Goal: Information Seeking & Learning: Learn about a topic

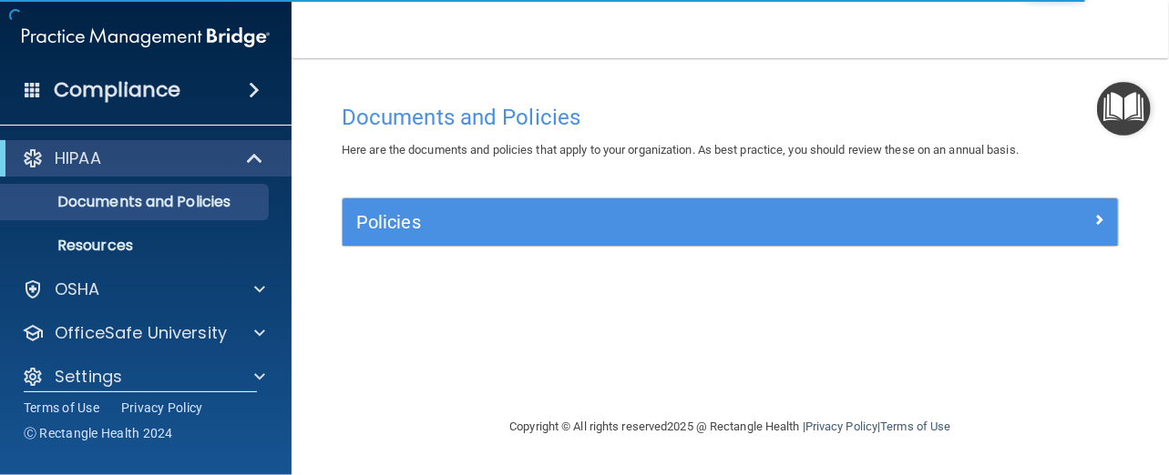
click at [1122, 105] on img "Open Resource Center" at bounding box center [1124, 109] width 54 height 54
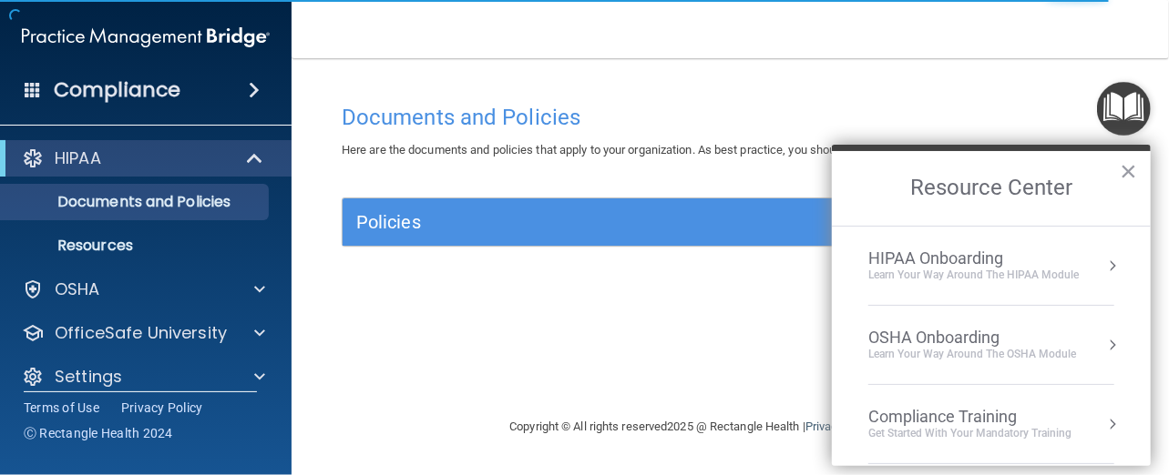
scroll to position [91, 0]
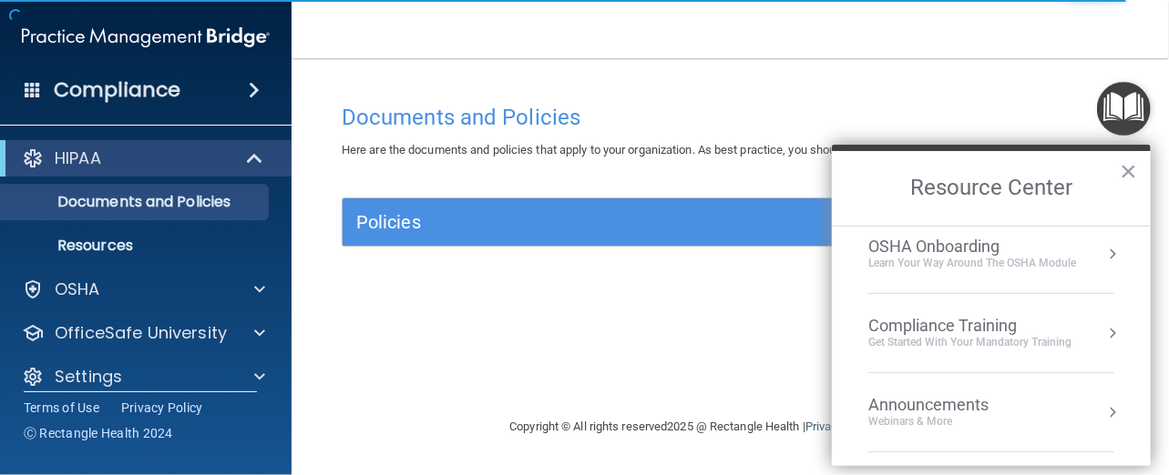
click at [955, 325] on div "Compliance Training" at bounding box center [969, 326] width 203 height 20
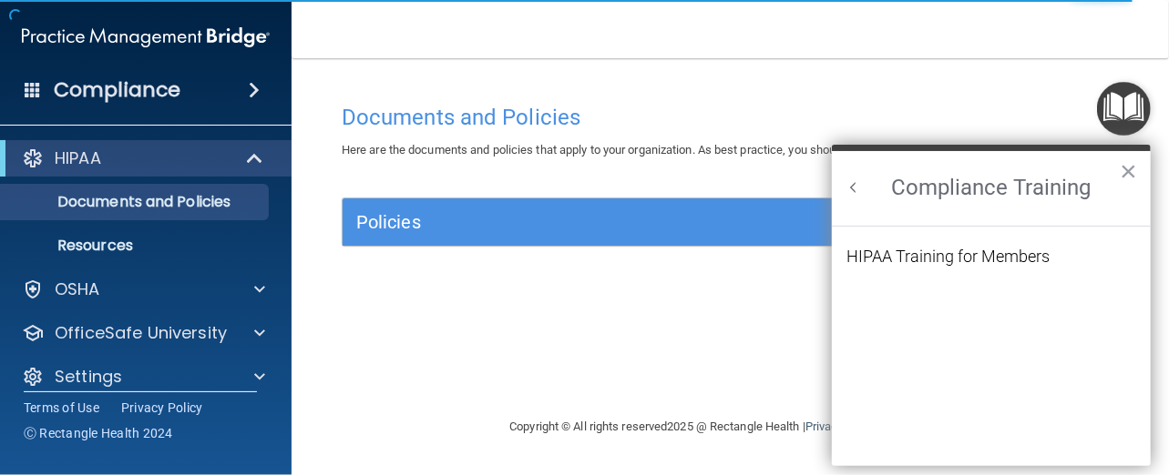
scroll to position [0, 0]
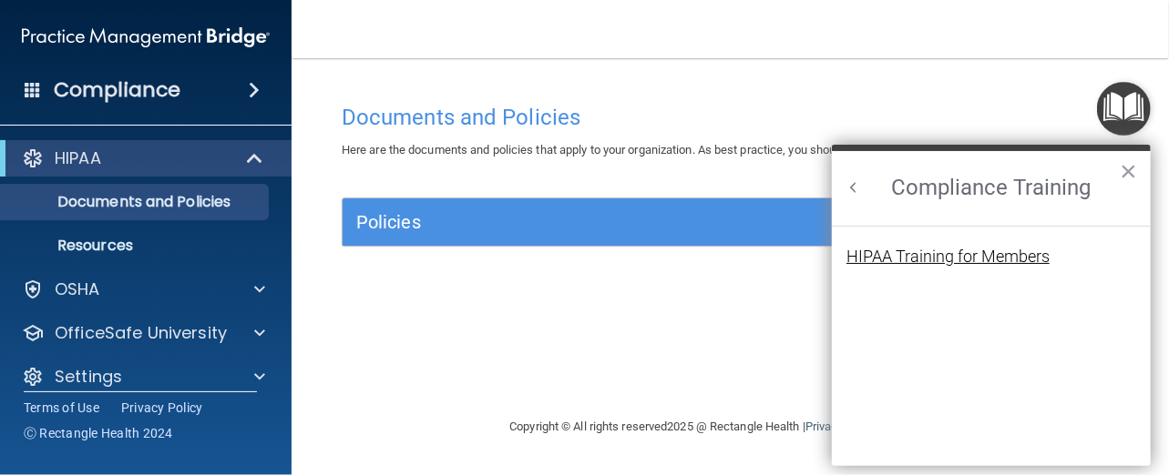
click at [921, 253] on div "HIPAA Training for Members" at bounding box center [947, 257] width 203 height 16
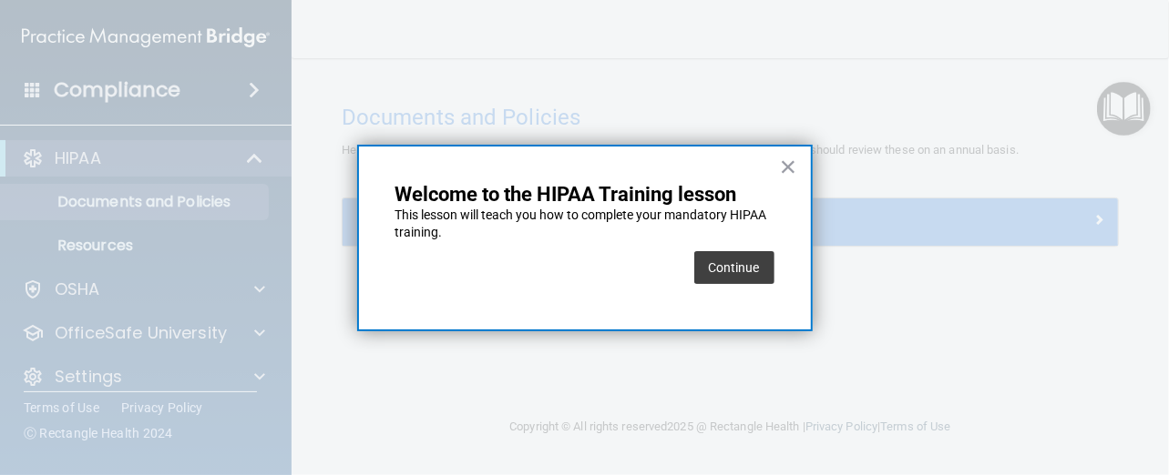
click at [802, 154] on div "× Welcome to the HIPAA Training lesson This lesson will teach you how to comple…" at bounding box center [584, 239] width 455 height 188
click at [795, 160] on button "×" at bounding box center [788, 166] width 17 height 29
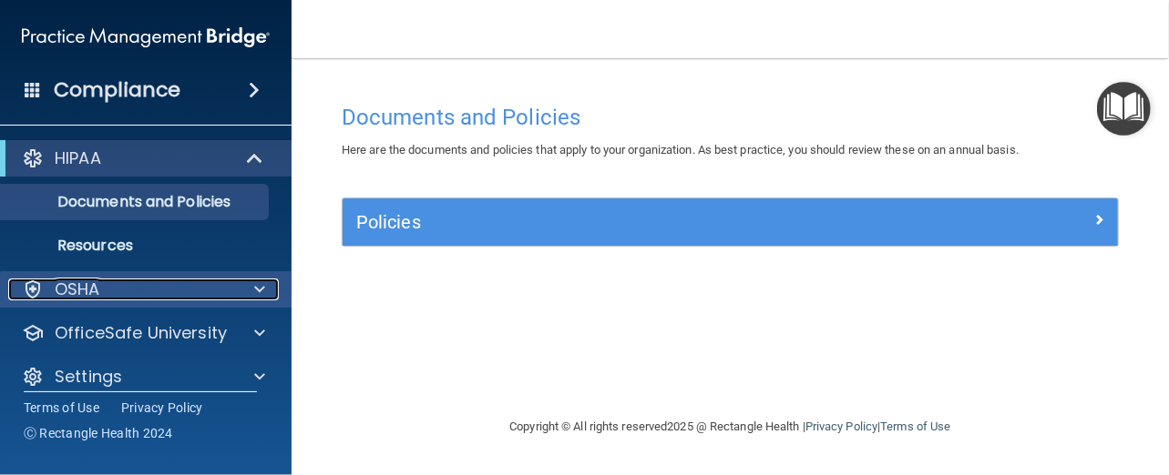
click at [174, 293] on div "OSHA" at bounding box center [121, 290] width 226 height 22
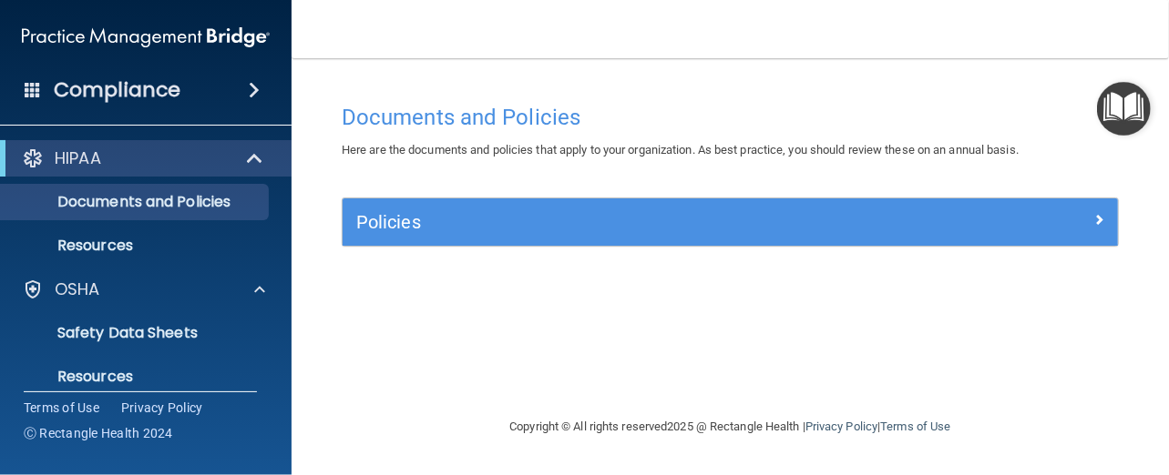
click at [679, 305] on div "Documents and Policies Here are the documents and policies that apply to your o…" at bounding box center [730, 256] width 804 height 322
click at [1131, 117] on img "Open Resource Center" at bounding box center [1124, 109] width 54 height 54
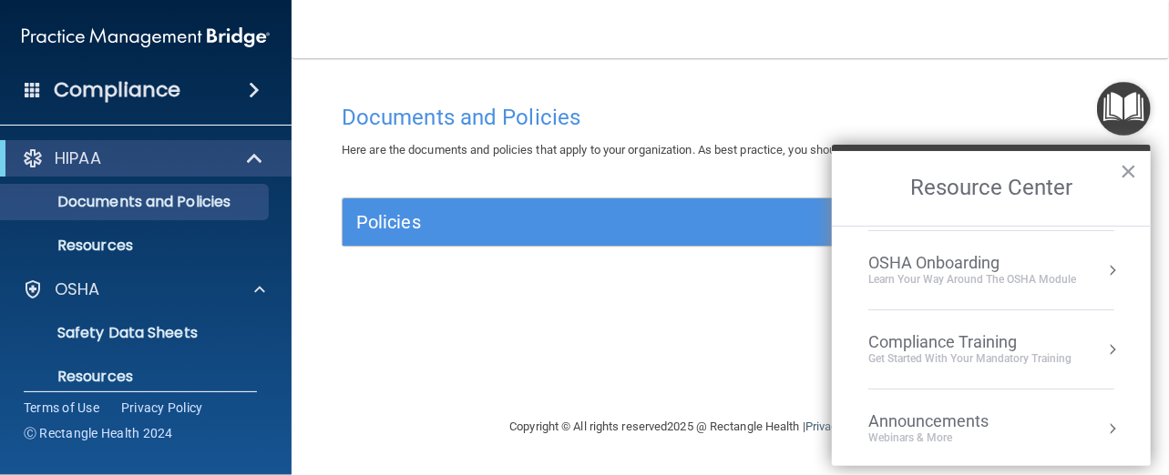
scroll to position [169, 0]
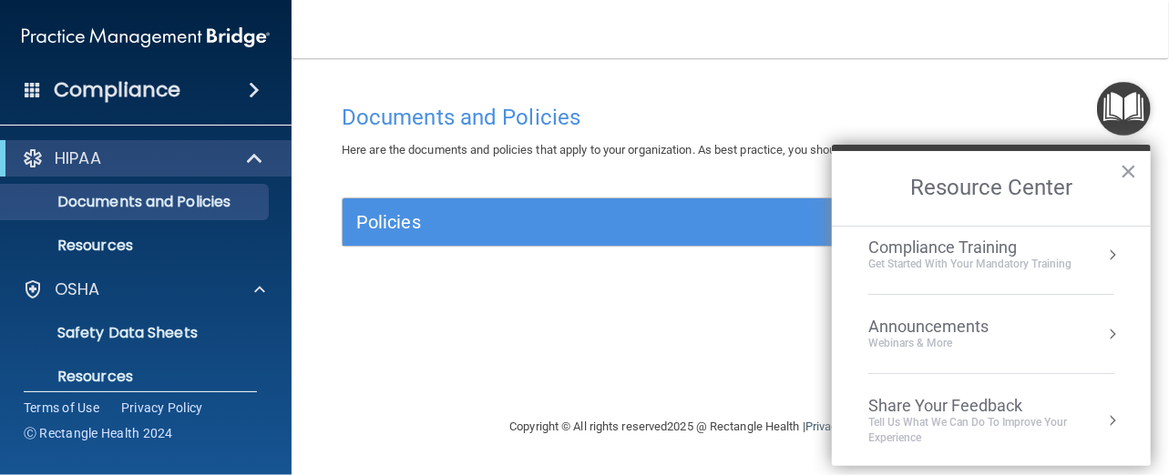
click at [1023, 260] on div "Get Started with your mandatory training" at bounding box center [969, 264] width 203 height 15
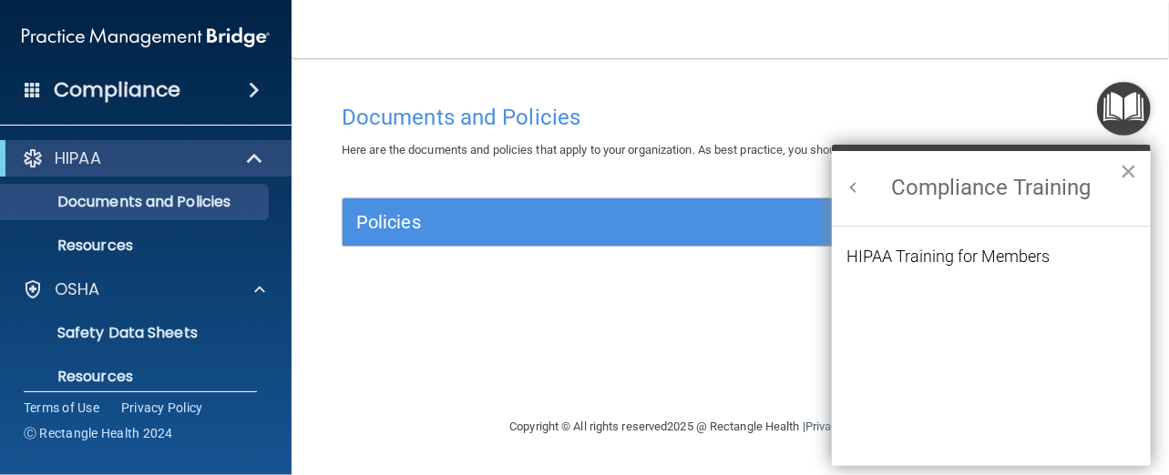
scroll to position [0, 0]
click at [1128, 170] on button "×" at bounding box center [1127, 171] width 17 height 29
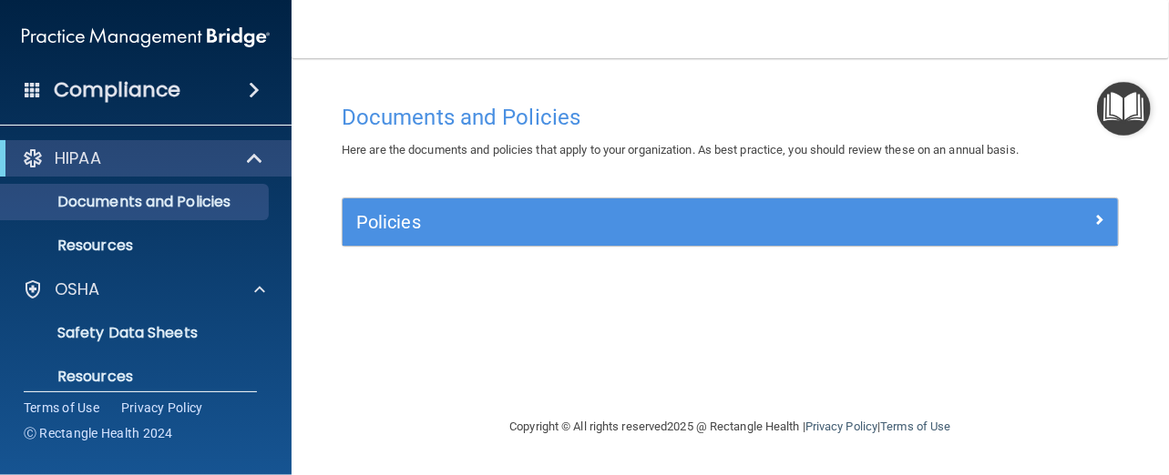
click at [1138, 110] on img "Open Resource Center" at bounding box center [1124, 109] width 54 height 54
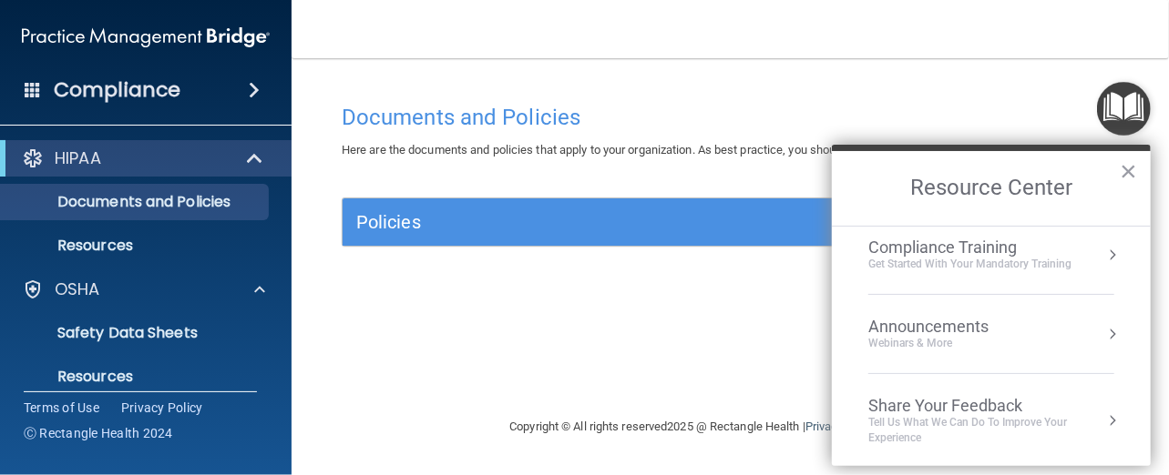
scroll to position [78, 0]
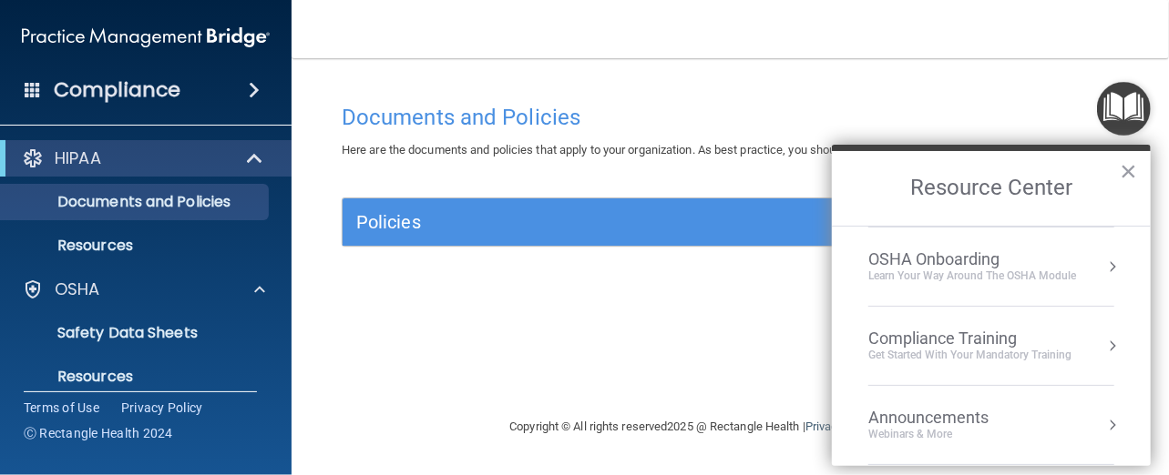
click at [1103, 342] on button "Resource Center" at bounding box center [1112, 346] width 18 height 18
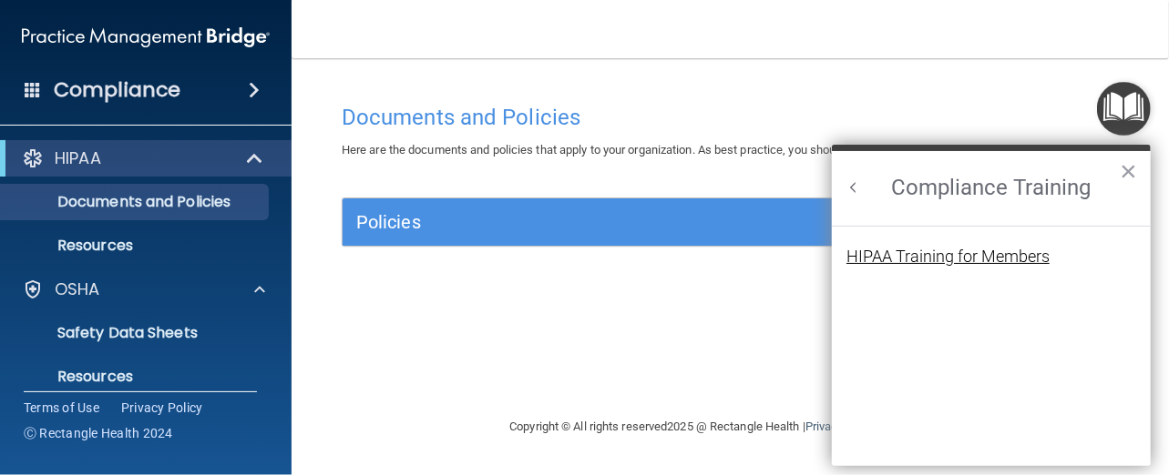
click at [960, 255] on div "HIPAA Training for Members" at bounding box center [947, 257] width 203 height 16
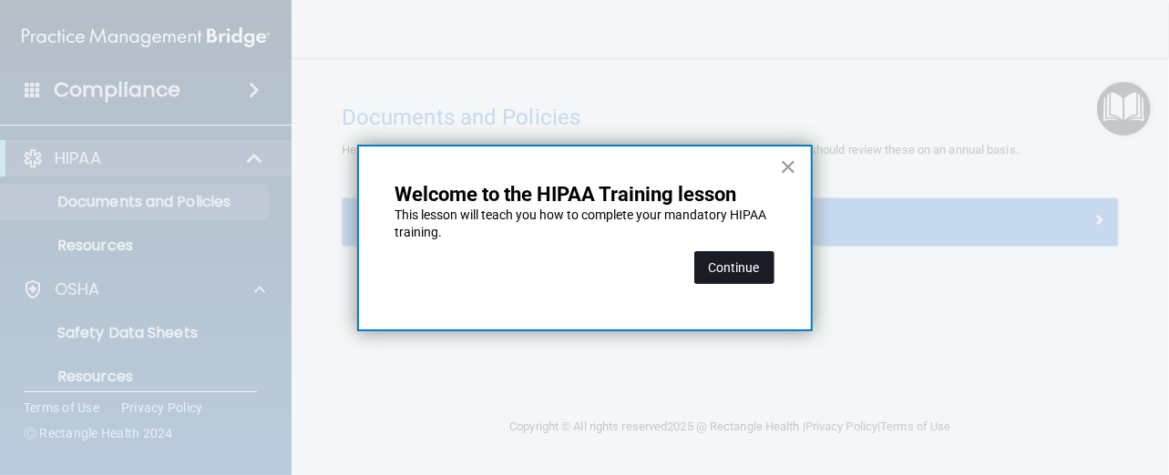
click at [746, 269] on button "Continue" at bounding box center [734, 267] width 80 height 33
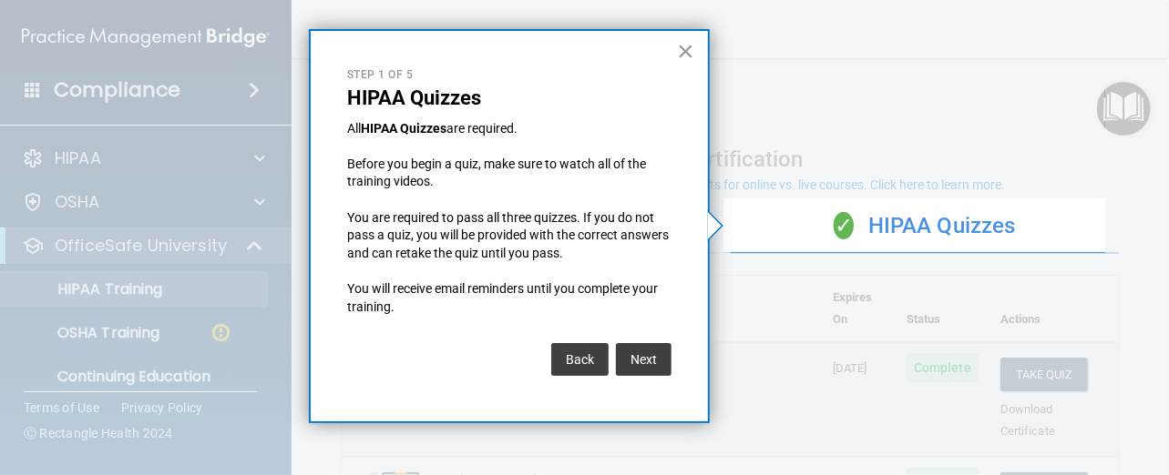
click at [690, 50] on button "×" at bounding box center [685, 50] width 17 height 29
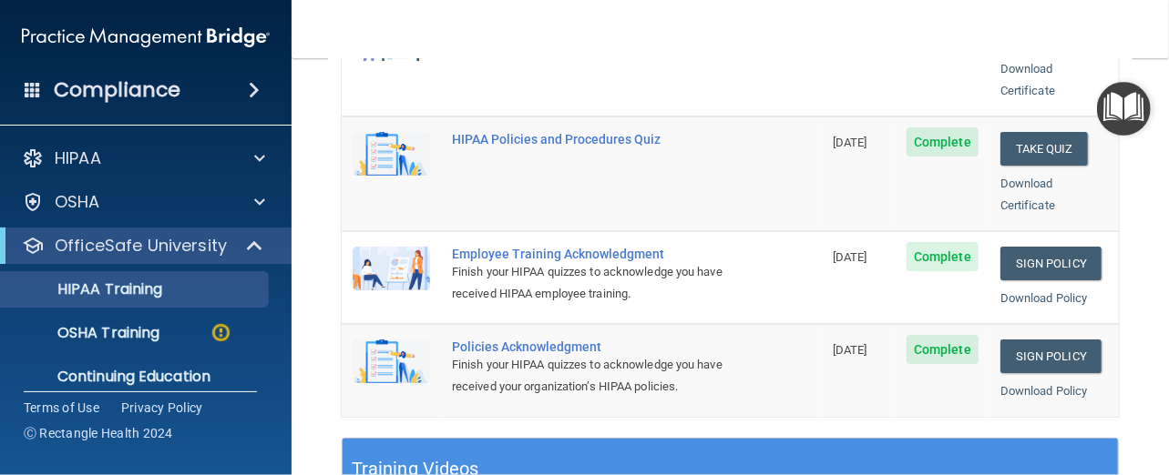
scroll to position [729, 0]
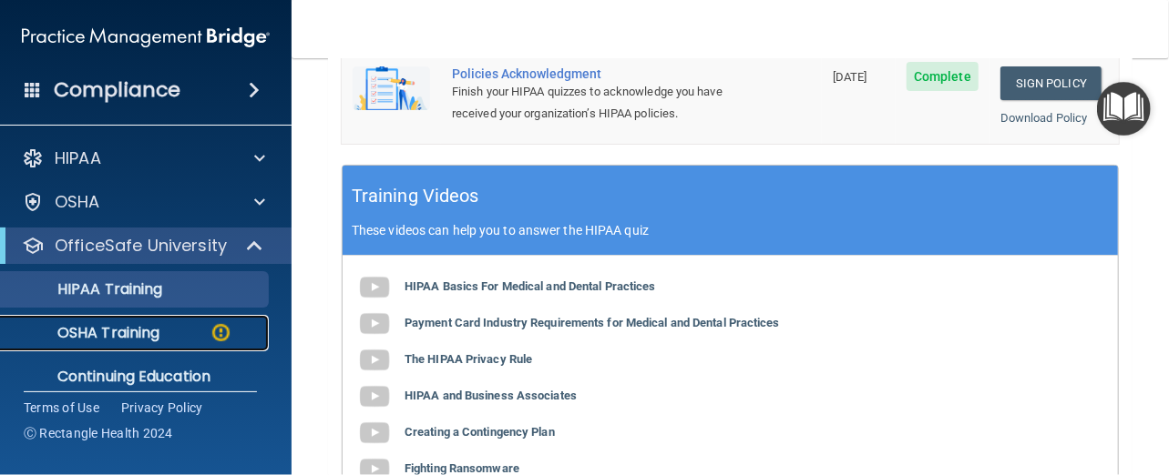
click at [144, 340] on p "OSHA Training" at bounding box center [86, 333] width 148 height 18
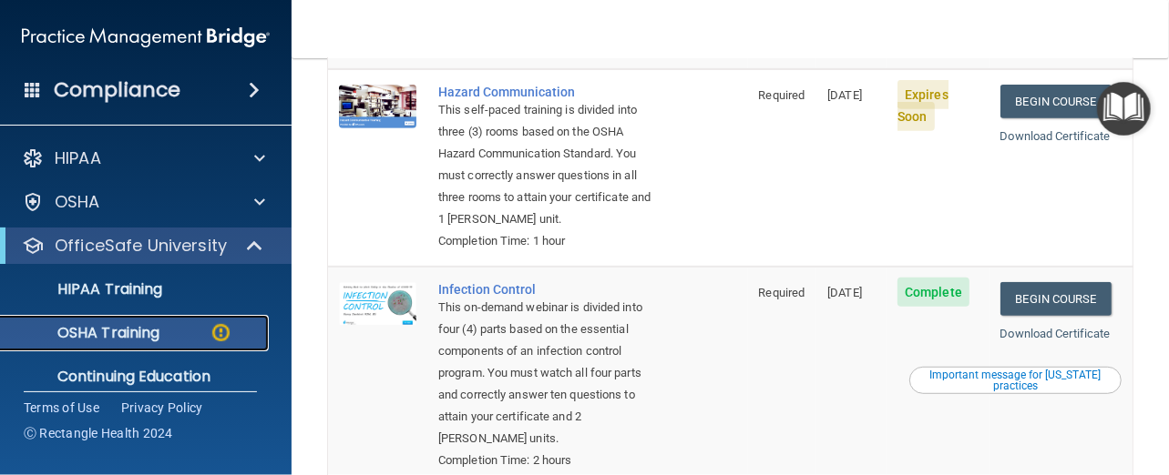
scroll to position [276, 0]
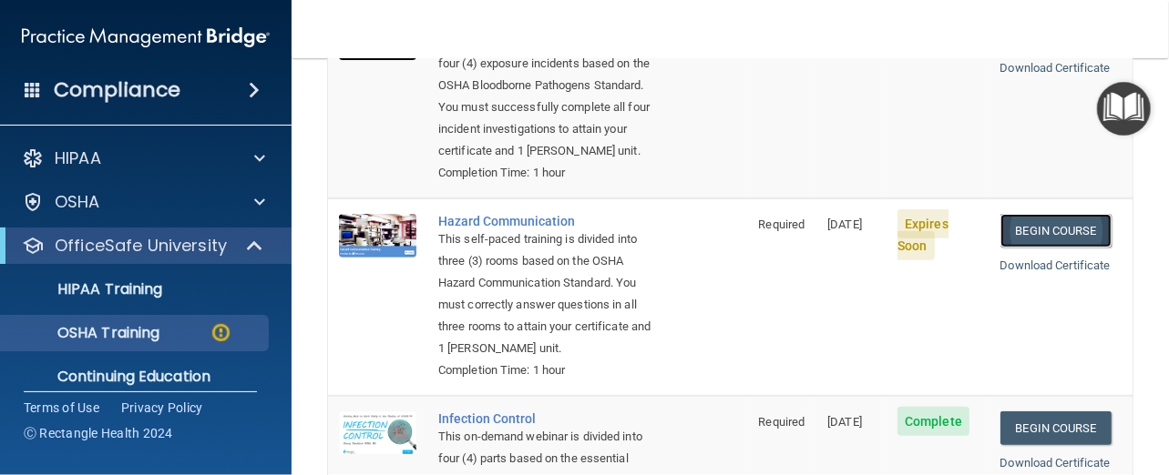
click at [1044, 233] on link "Begin Course" at bounding box center [1055, 231] width 111 height 34
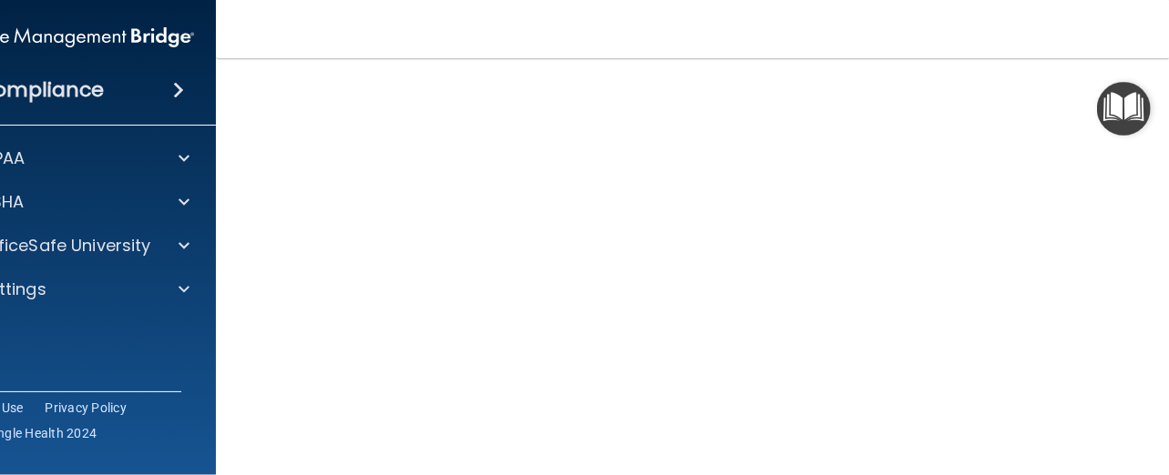
scroll to position [115, 0]
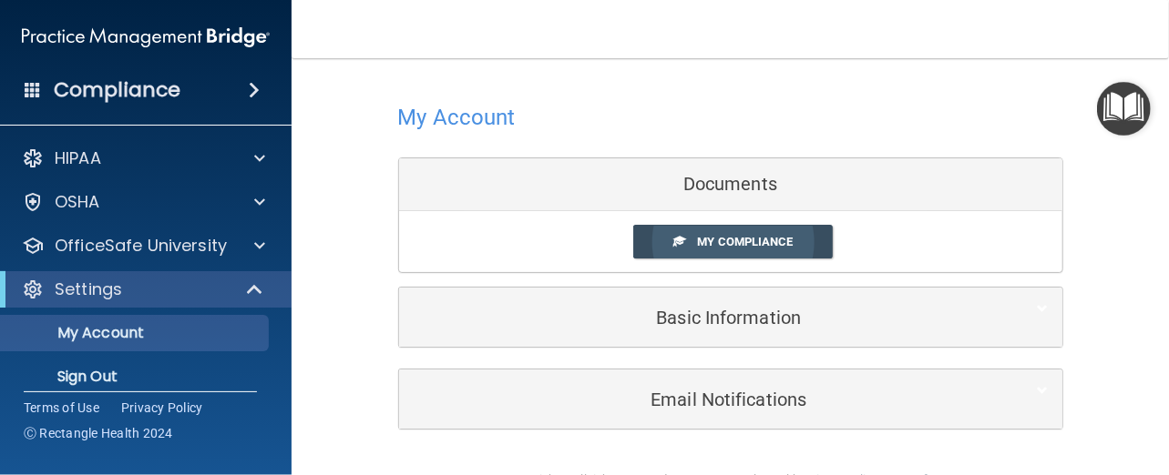
click at [747, 238] on span "My Compliance" at bounding box center [745, 242] width 96 height 14
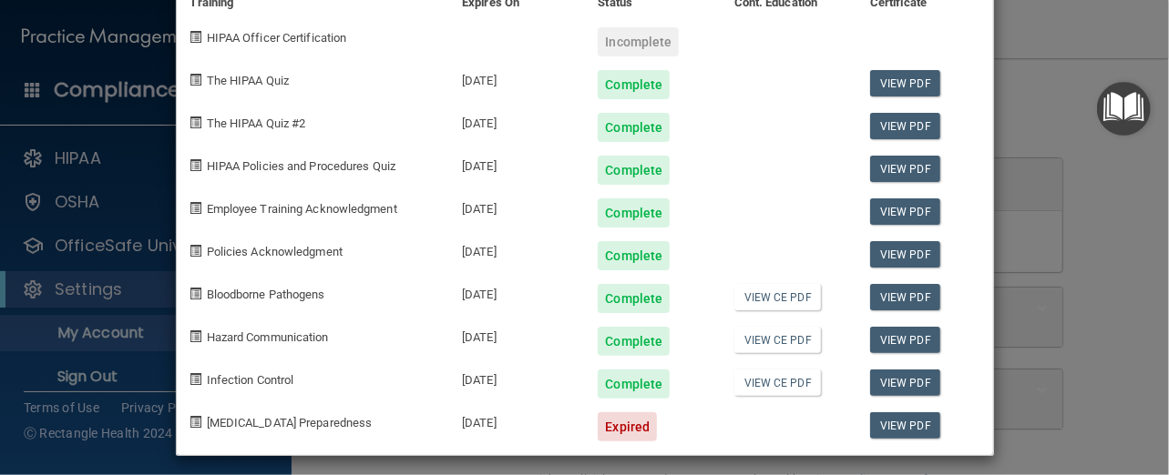
scroll to position [97, 0]
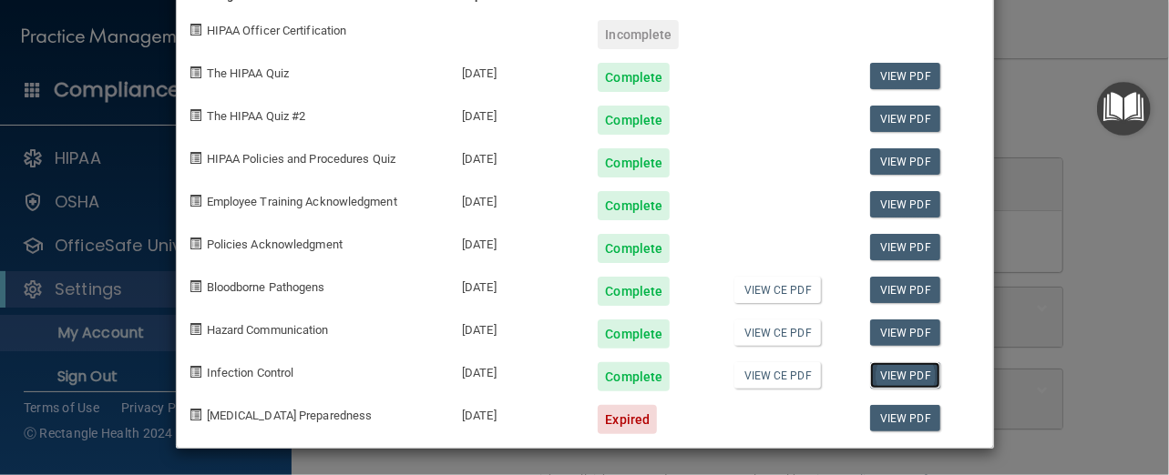
click at [914, 372] on link "View PDF" at bounding box center [905, 375] width 70 height 26
click at [781, 373] on link "View CE PDF" at bounding box center [777, 375] width 87 height 26
click at [779, 331] on link "View CE PDF" at bounding box center [777, 333] width 87 height 26
click at [902, 329] on link "View PDF" at bounding box center [905, 333] width 70 height 26
click at [1062, 251] on div "Lillemor Charvet's Compliance Training Expires On Status Cont. Education Certif…" at bounding box center [584, 237] width 1169 height 475
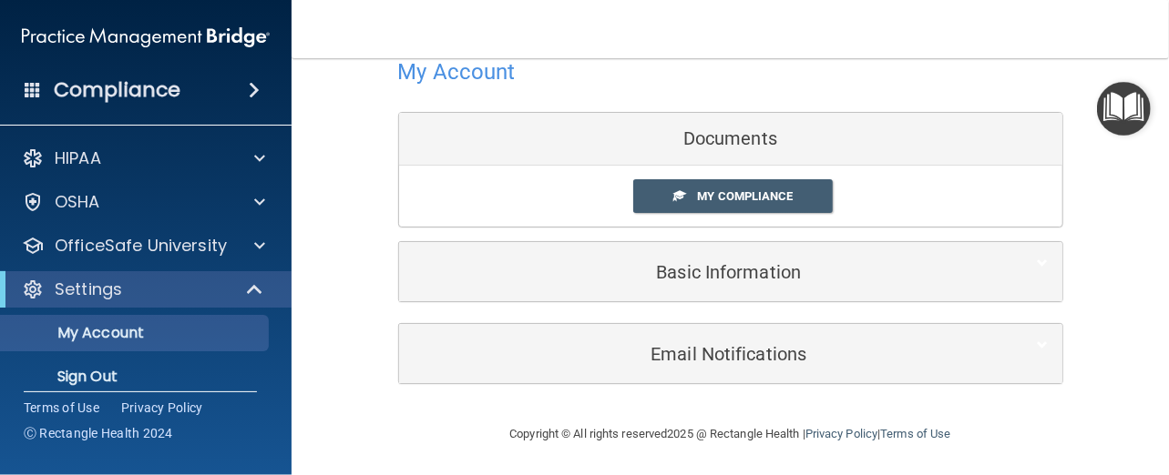
scroll to position [0, 0]
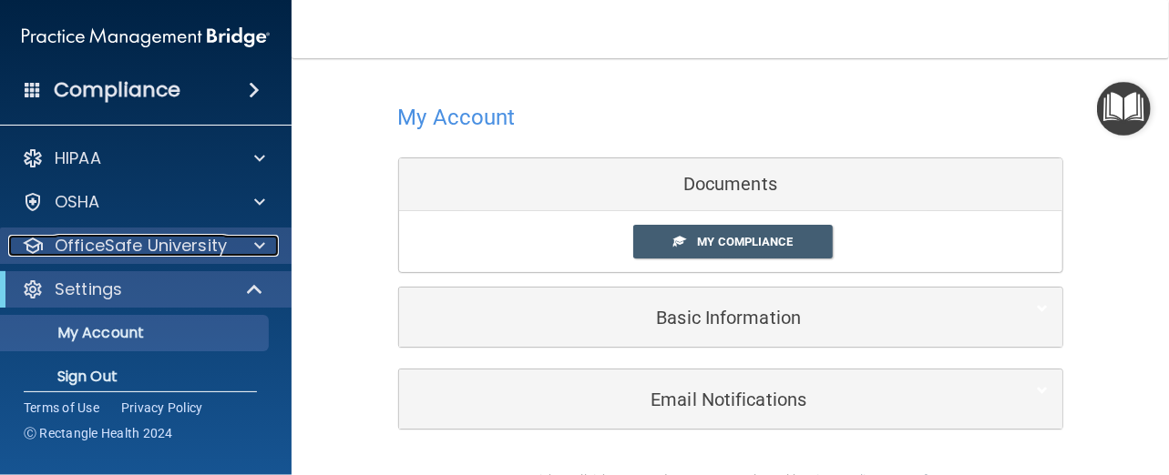
click at [251, 243] on div at bounding box center [257, 246] width 46 height 22
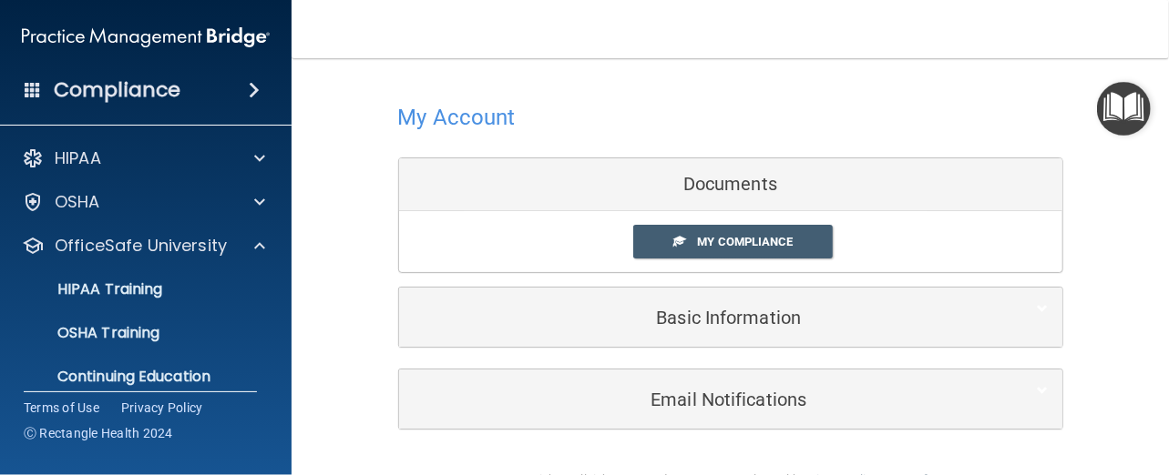
click at [1118, 99] on img "Open Resource Center" at bounding box center [1124, 109] width 54 height 54
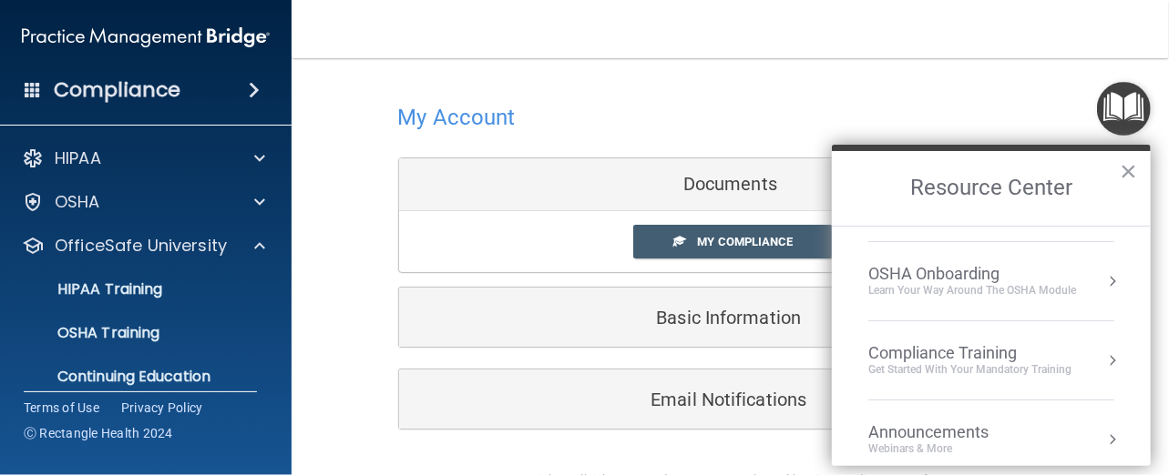
scroll to position [169, 0]
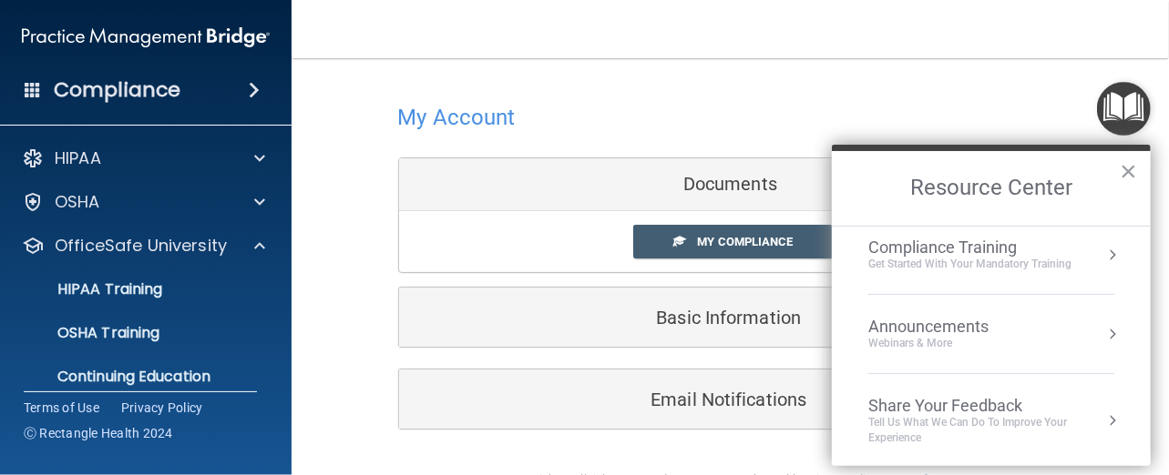
click at [998, 267] on div "Get Started with your mandatory training" at bounding box center [969, 264] width 203 height 15
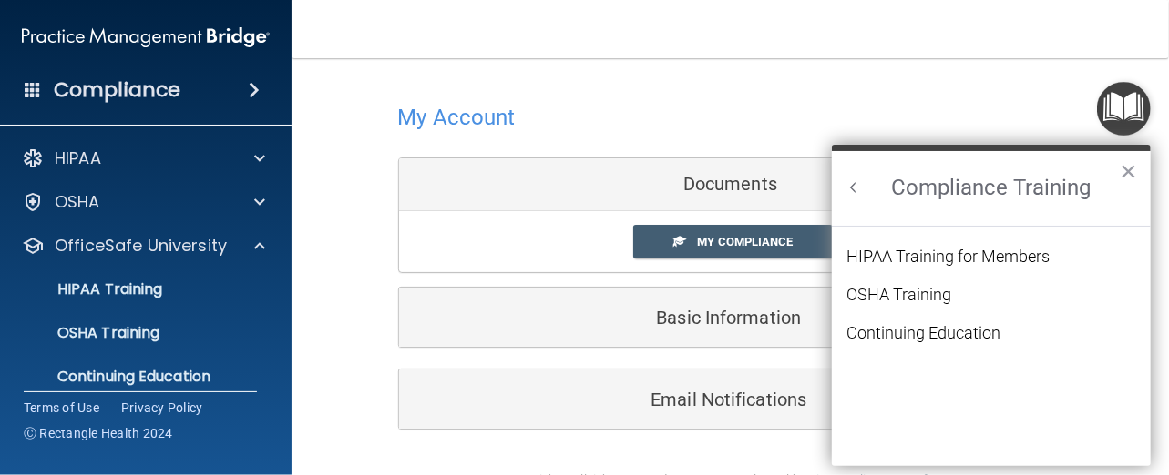
scroll to position [0, 0]
click at [916, 292] on div "OSHA Training" at bounding box center [898, 295] width 105 height 16
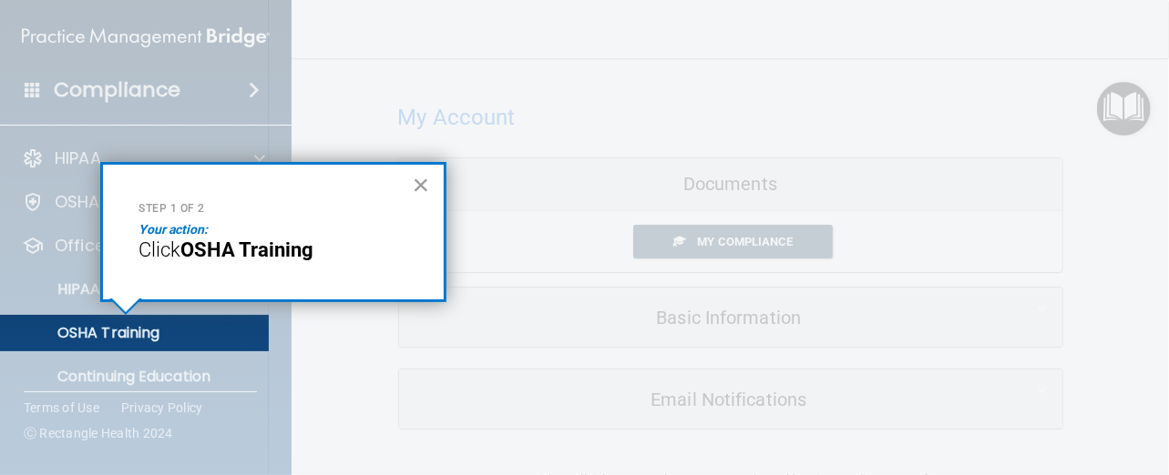
click at [423, 181] on button "×" at bounding box center [421, 184] width 17 height 29
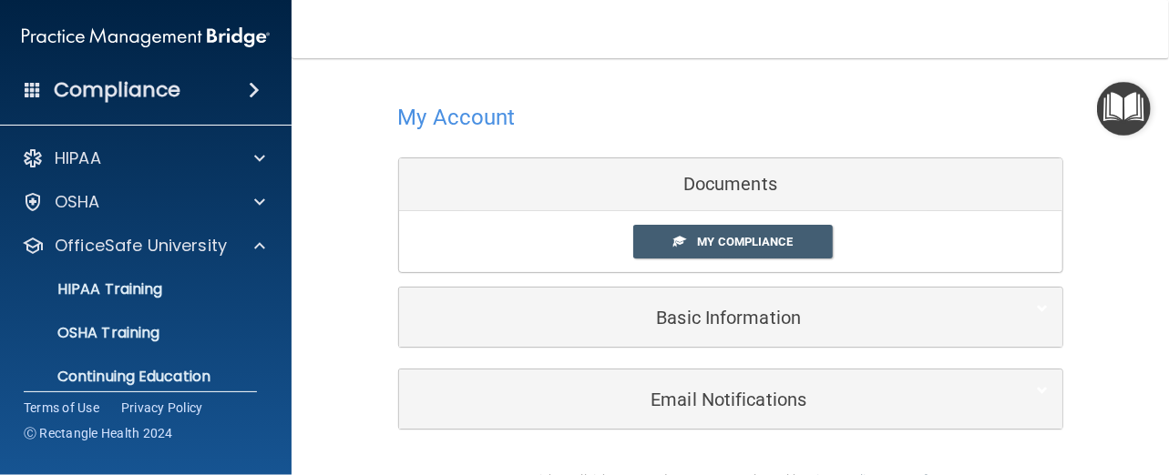
click at [122, 99] on h4 "Compliance" at bounding box center [117, 90] width 127 height 26
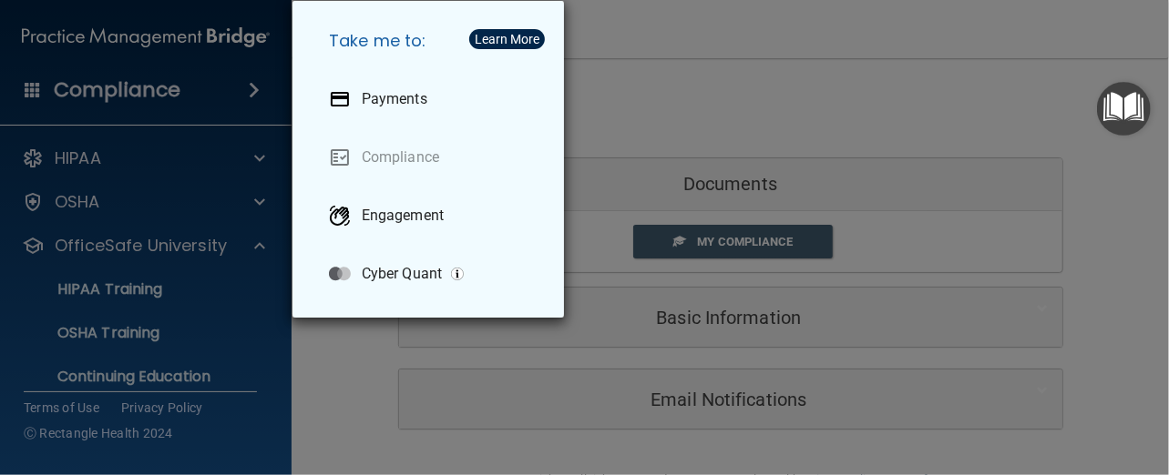
click at [934, 37] on div "Take me to: Payments Compliance Engagement Cyber Quant" at bounding box center [584, 237] width 1169 height 475
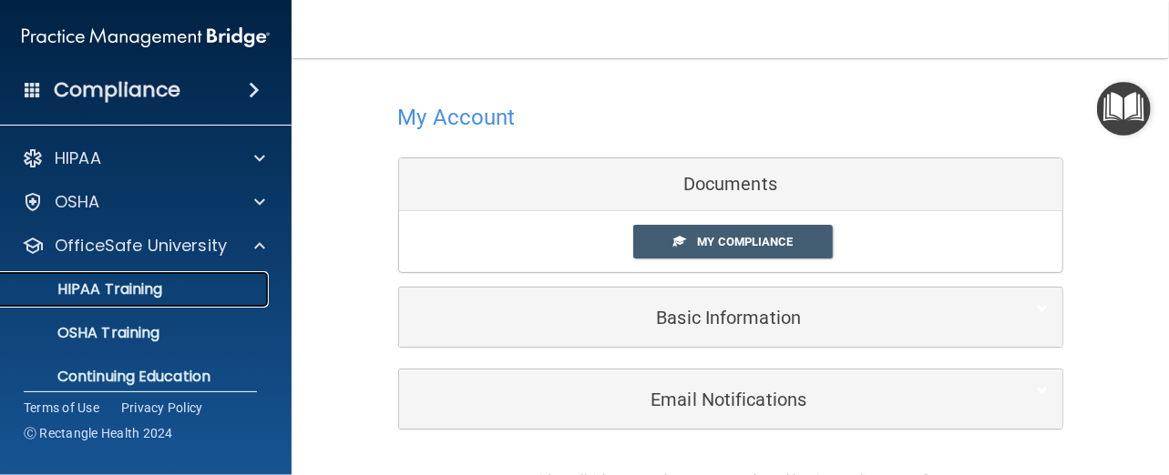
click at [139, 292] on p "HIPAA Training" at bounding box center [87, 290] width 150 height 18
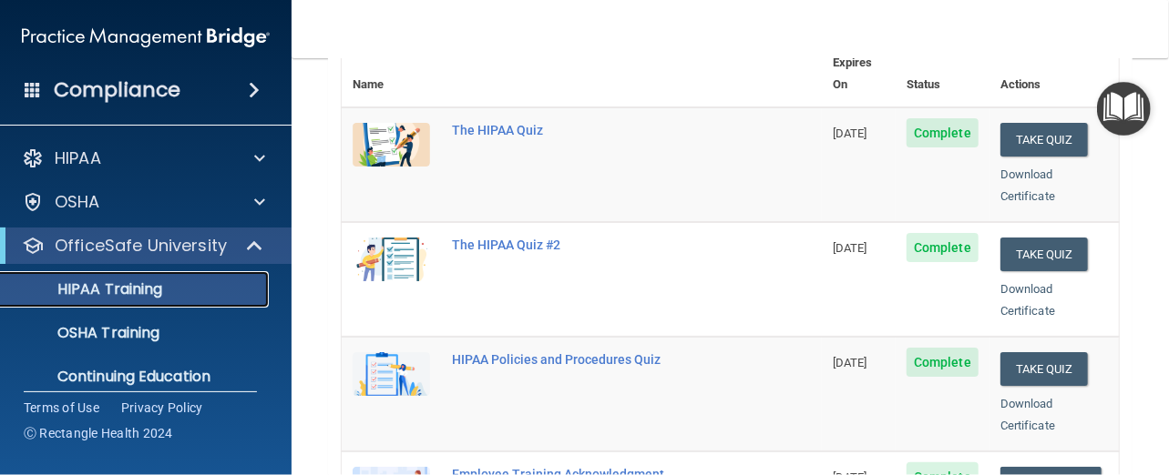
scroll to position [273, 0]
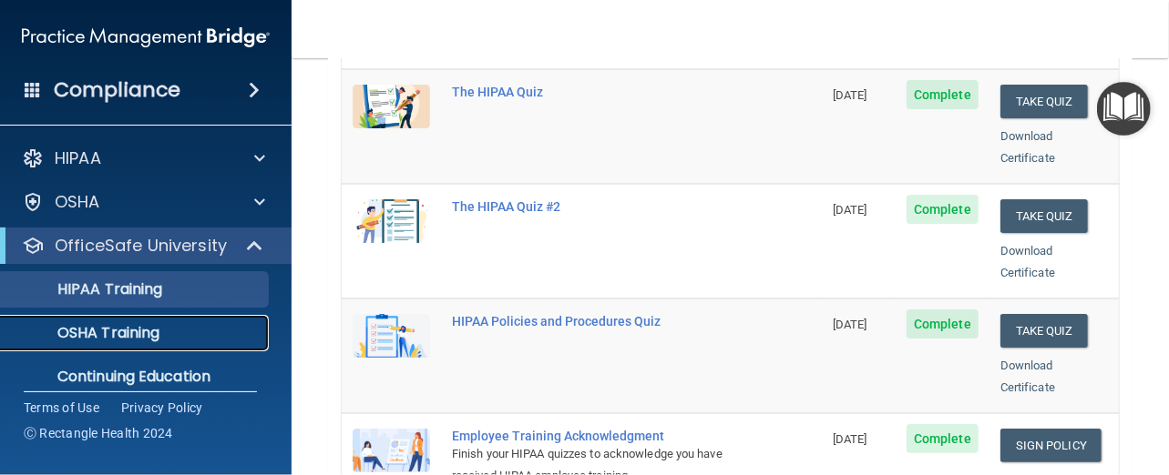
click at [152, 340] on p "OSHA Training" at bounding box center [86, 333] width 148 height 18
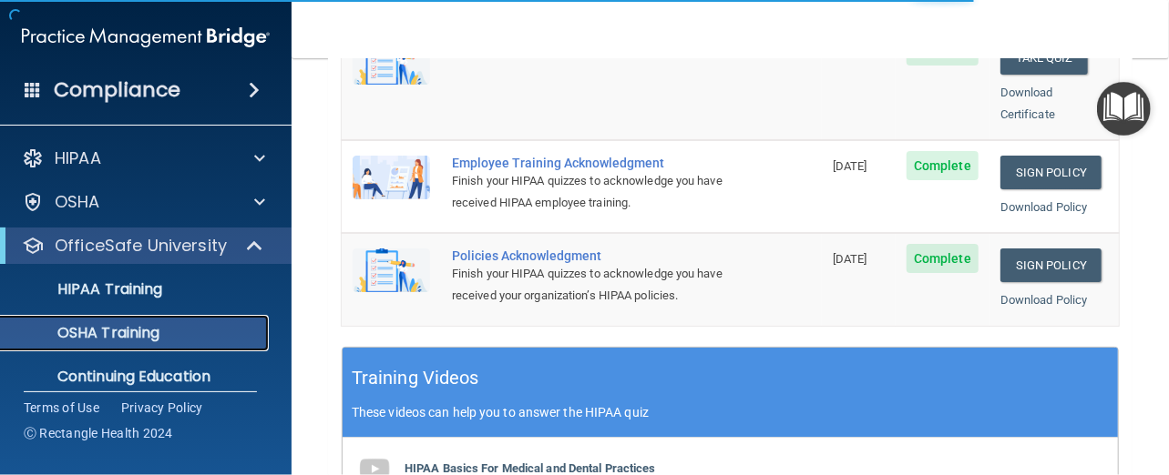
scroll to position [568, 0]
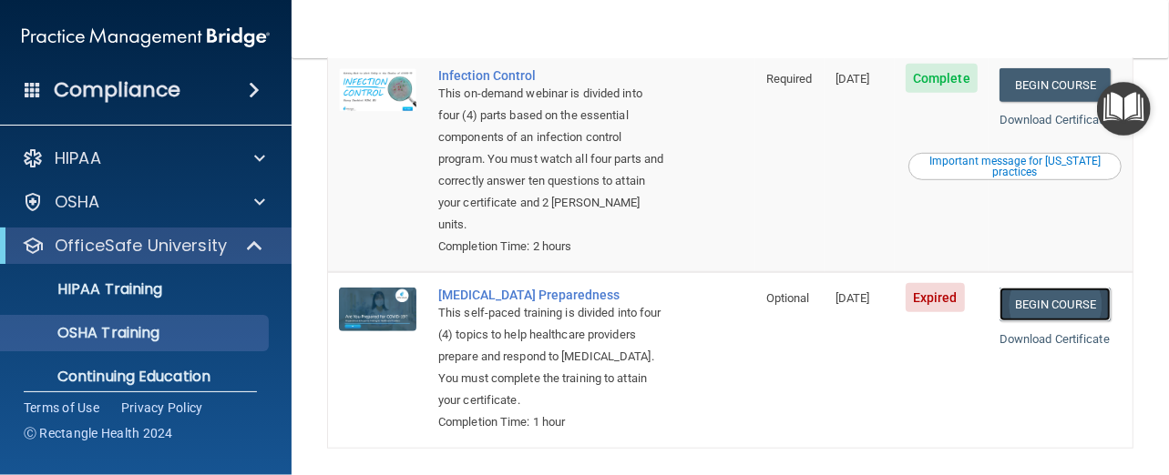
click at [1039, 308] on link "Begin Course" at bounding box center [1054, 305] width 111 height 34
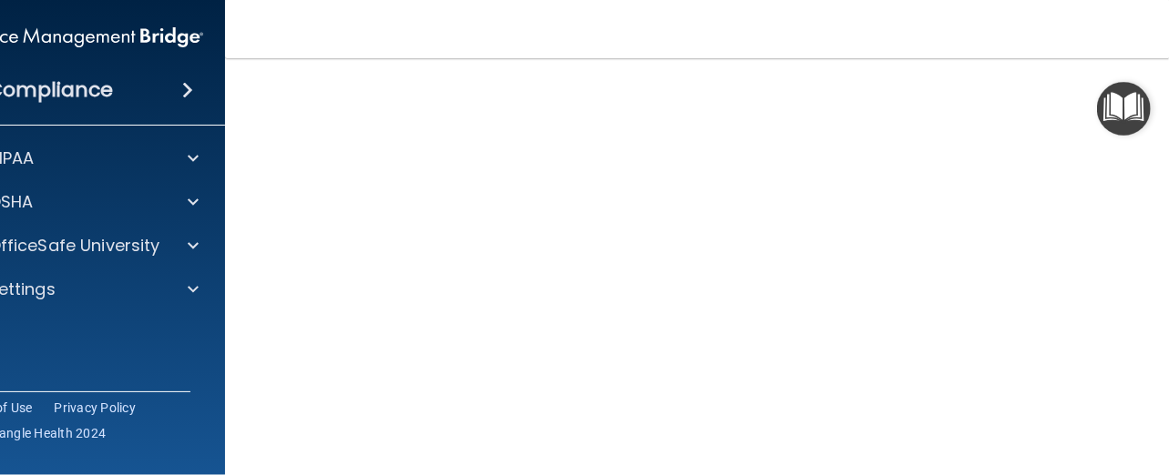
scroll to position [304, 0]
click at [1129, 115] on img "Open Resource Center" at bounding box center [1124, 109] width 54 height 54
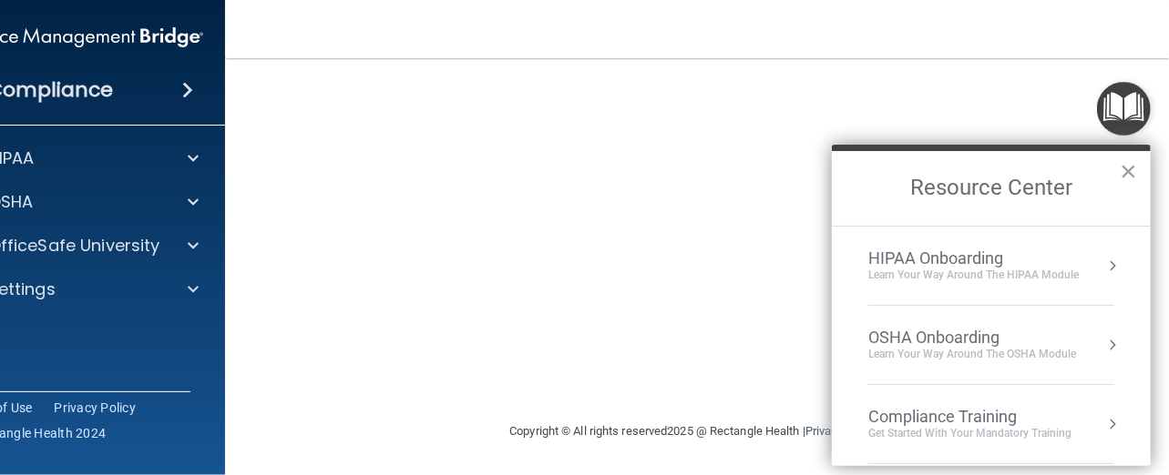
click at [578, 440] on div "Copyright © All rights reserved 2025 @ Rectangle Health | Privacy Policy | Term…" at bounding box center [730, 432] width 665 height 58
click at [1131, 167] on button "×" at bounding box center [1127, 171] width 17 height 29
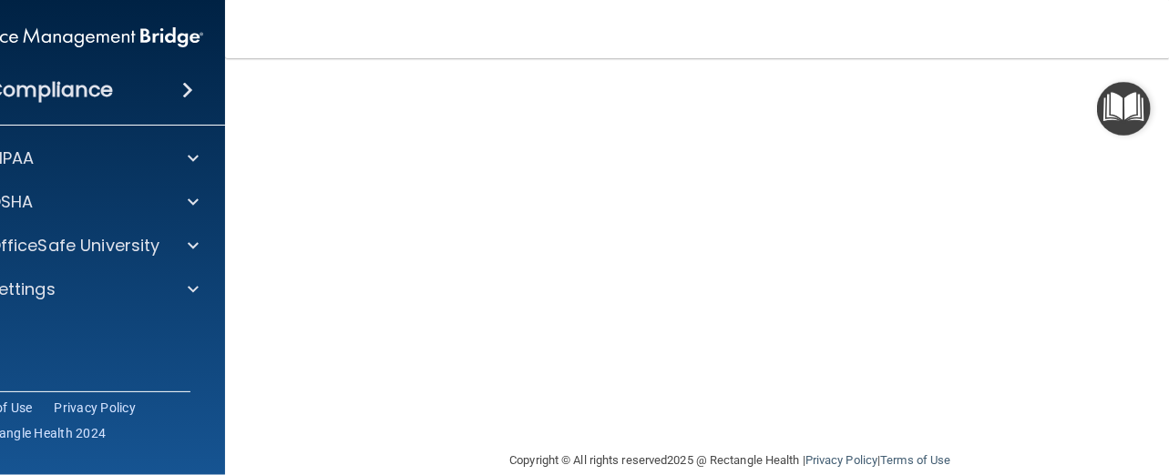
scroll to position [93, 0]
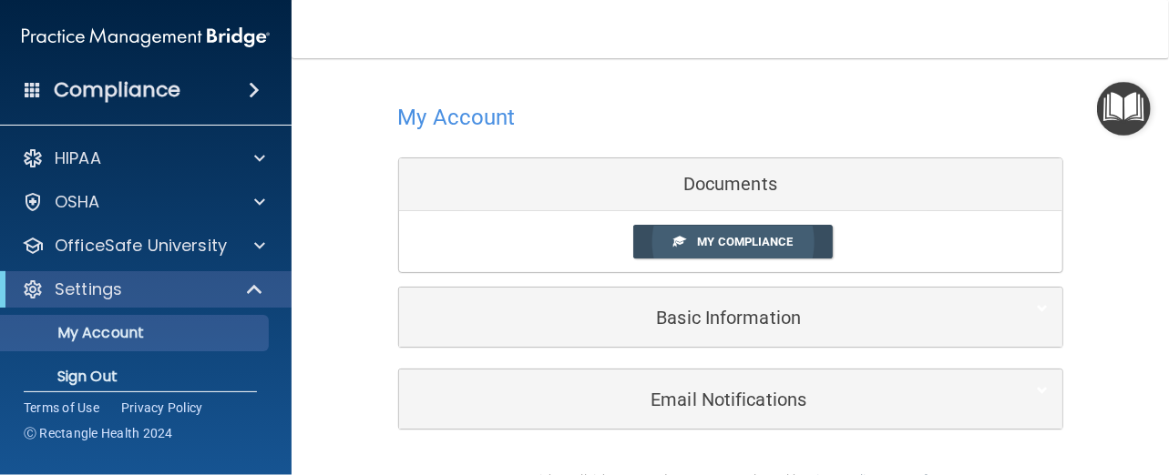
click at [772, 241] on span "My Compliance" at bounding box center [745, 242] width 96 height 14
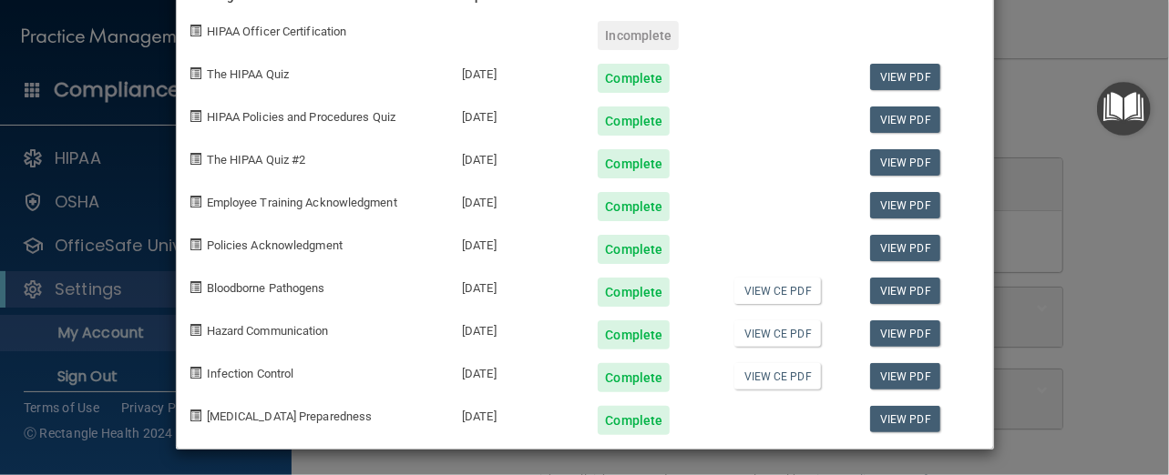
scroll to position [97, 0]
